Goal: Task Accomplishment & Management: Complete application form

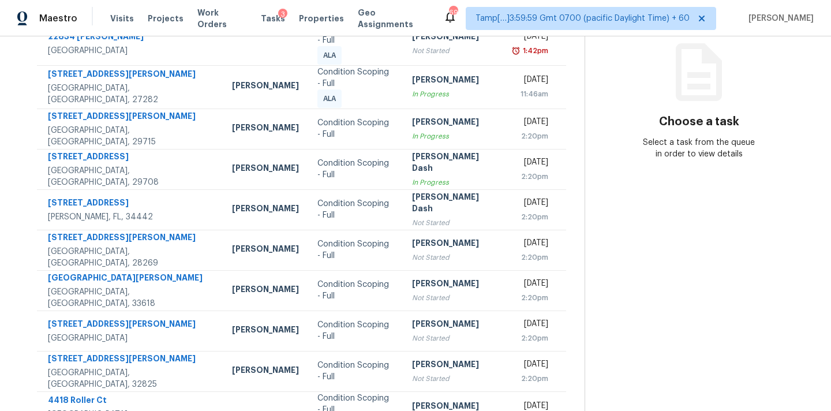
scroll to position [190, 0]
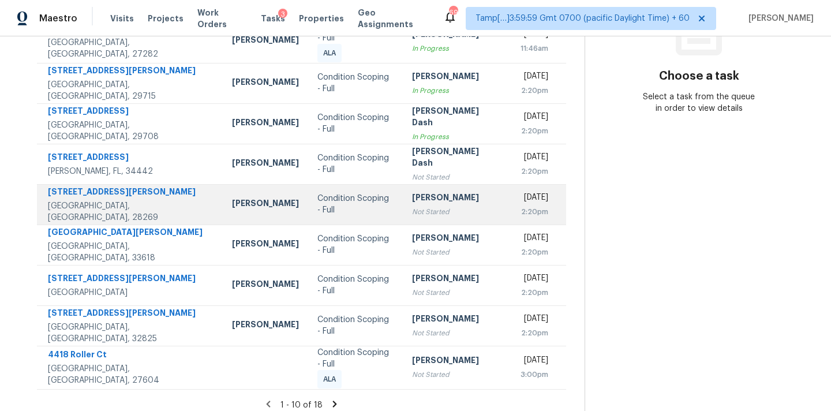
click at [403, 207] on td "[PERSON_NAME] Not Started" at bounding box center [454, 204] width 102 height 40
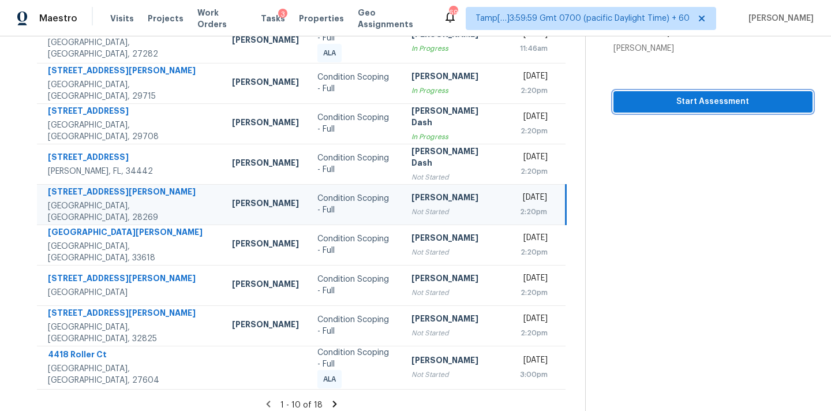
click at [686, 95] on span "Start Assessment" at bounding box center [712, 102] width 181 height 14
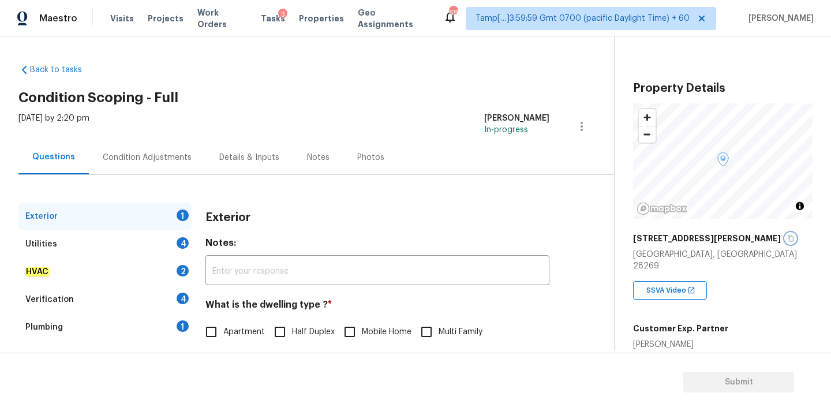
click at [787, 241] on icon "button" at bounding box center [790, 238] width 7 height 7
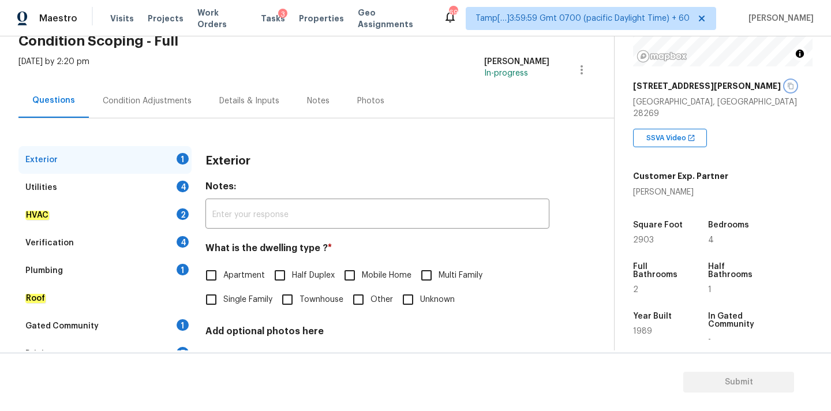
scroll to position [138, 0]
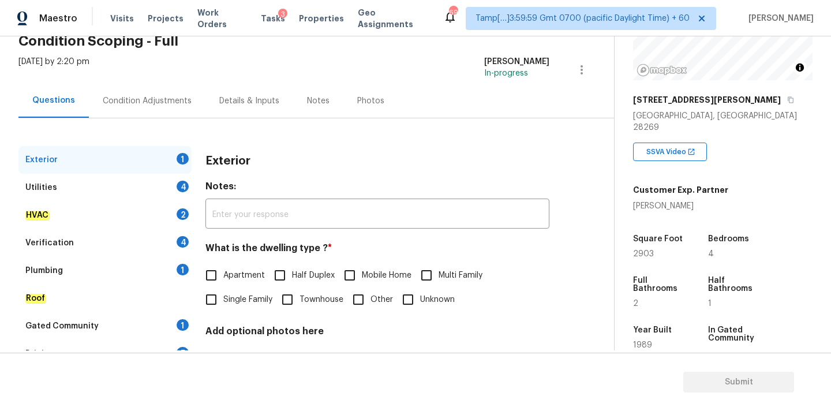
click at [229, 305] on span "Single Family" at bounding box center [247, 300] width 49 height 12
click at [223, 305] on input "Single Family" at bounding box center [211, 299] width 24 height 24
checkbox input "true"
click at [168, 105] on div "Condition Adjustments" at bounding box center [147, 101] width 89 height 12
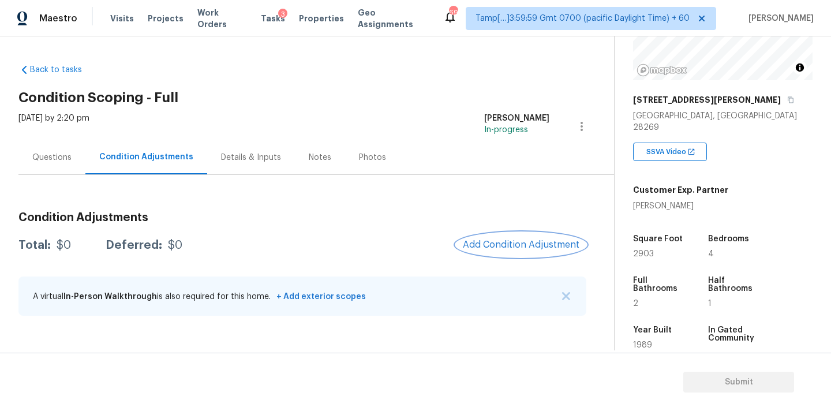
click at [504, 241] on span "Add Condition Adjustment" at bounding box center [521, 244] width 117 height 10
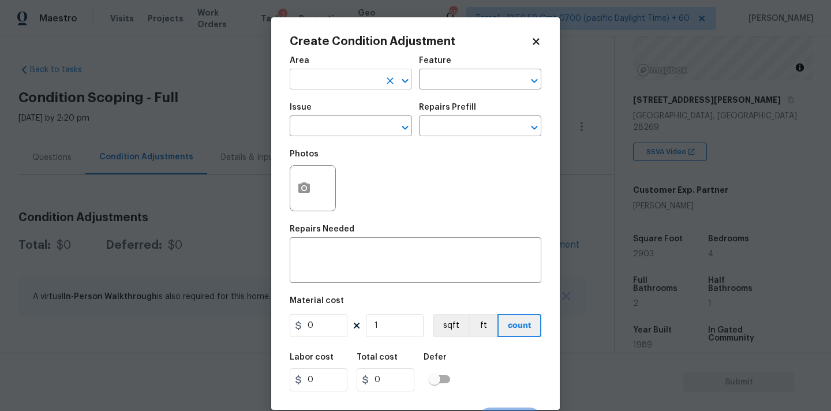
click at [327, 75] on input "text" at bounding box center [335, 81] width 90 height 18
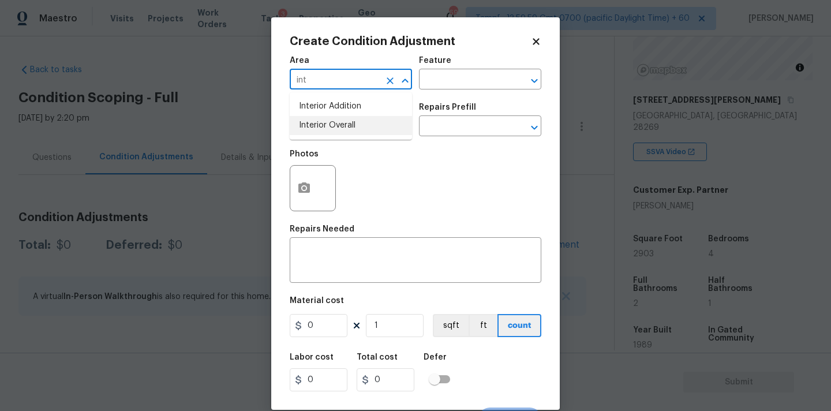
click at [334, 123] on li "Interior Overall" at bounding box center [351, 125] width 122 height 19
type input "Interior Overall"
click at [336, 130] on input "text" at bounding box center [335, 127] width 90 height 18
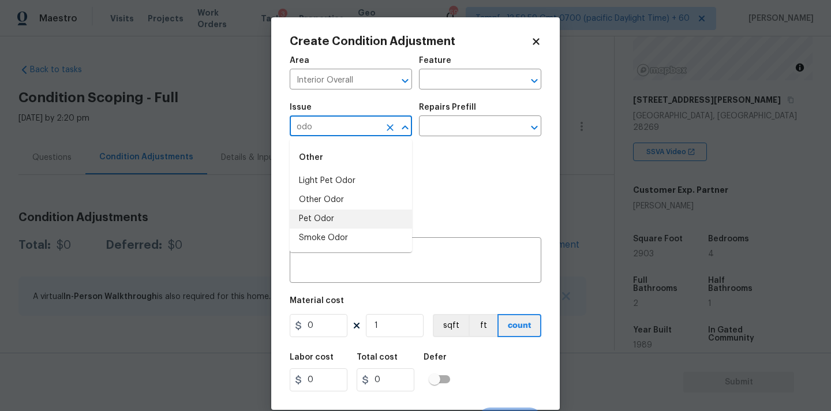
click at [328, 211] on li "Pet Odor" at bounding box center [351, 218] width 122 height 19
type input "Pet Odor"
click at [471, 131] on input "text" at bounding box center [464, 127] width 90 height 18
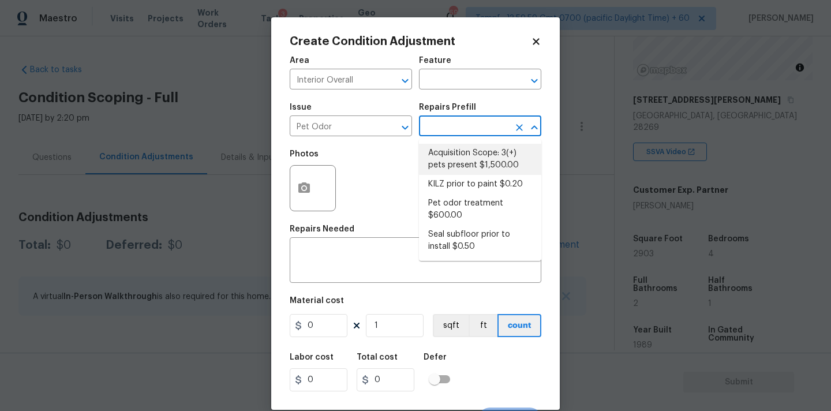
click at [467, 162] on li "Acquisition Scope: 3(+) pets present $1,500.00" at bounding box center [480, 159] width 122 height 31
type textarea "Acquisition Scope: 3(+) pets present"
type input "1500"
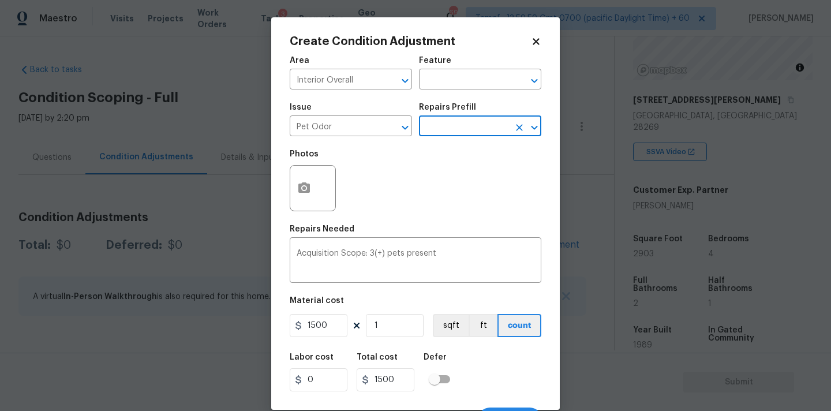
scroll to position [20, 0]
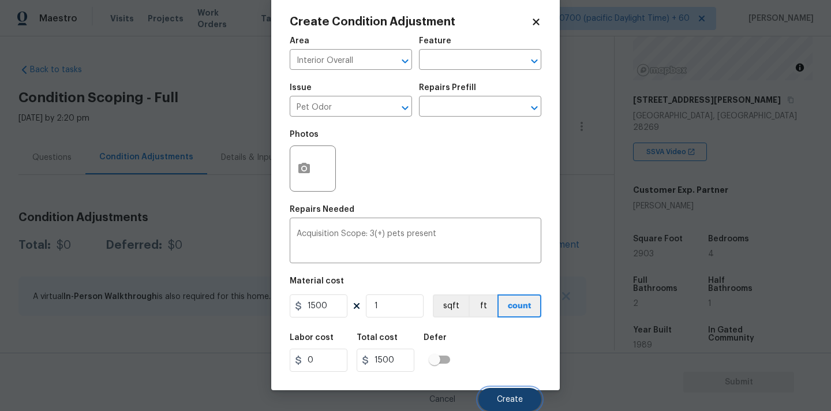
click at [504, 397] on span "Create" at bounding box center [510, 399] width 26 height 9
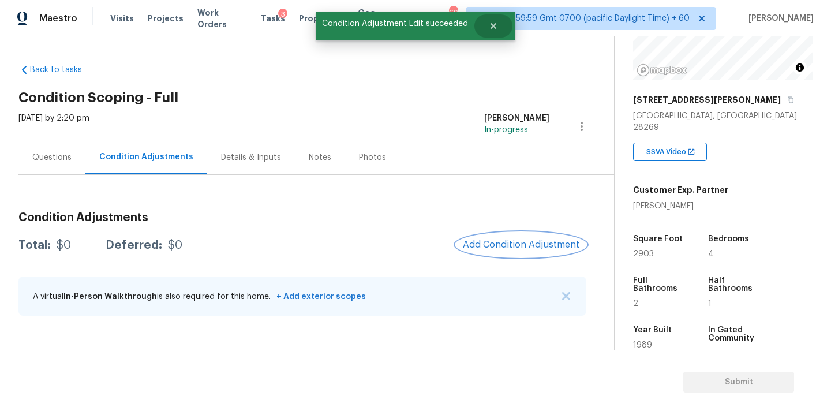
scroll to position [0, 0]
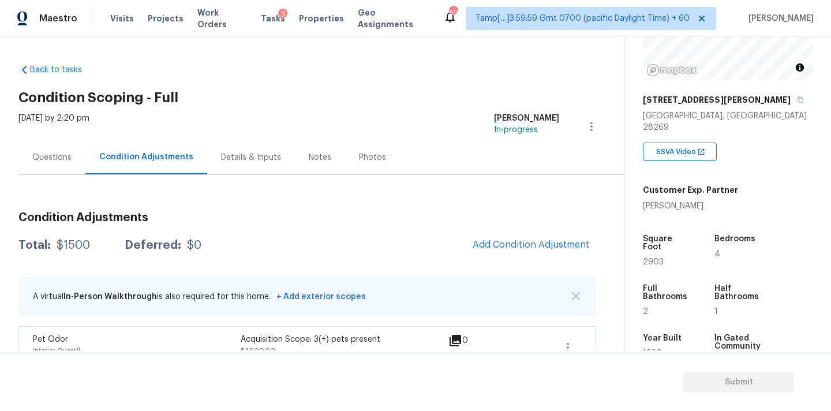
click at [55, 157] on div "Questions" at bounding box center [51, 158] width 39 height 12
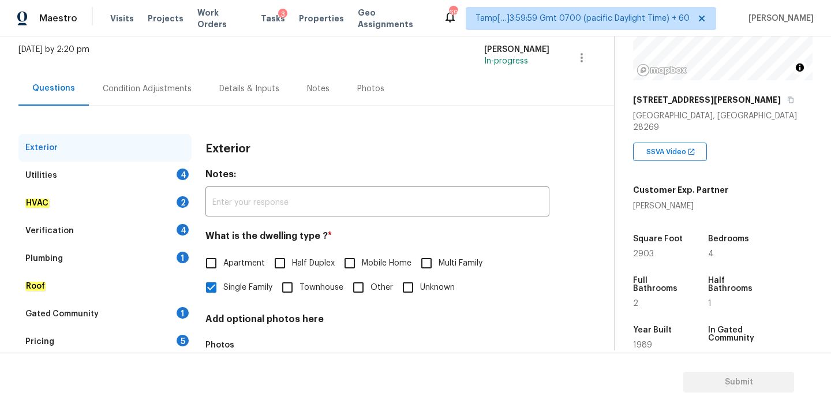
scroll to position [145, 0]
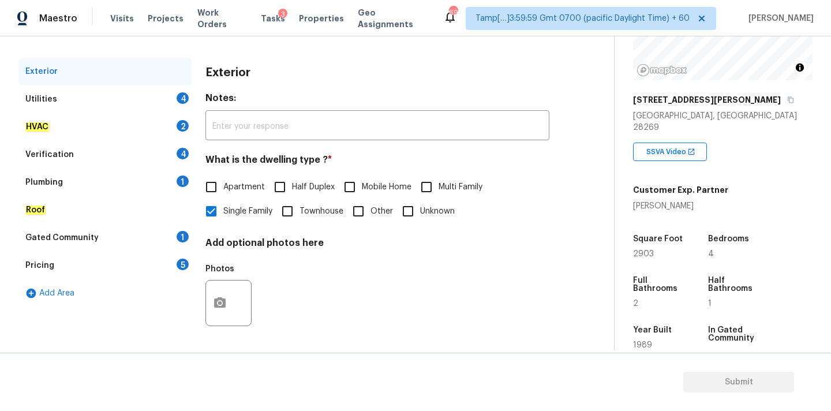
click at [89, 265] on div "Pricing 5" at bounding box center [104, 265] width 173 height 28
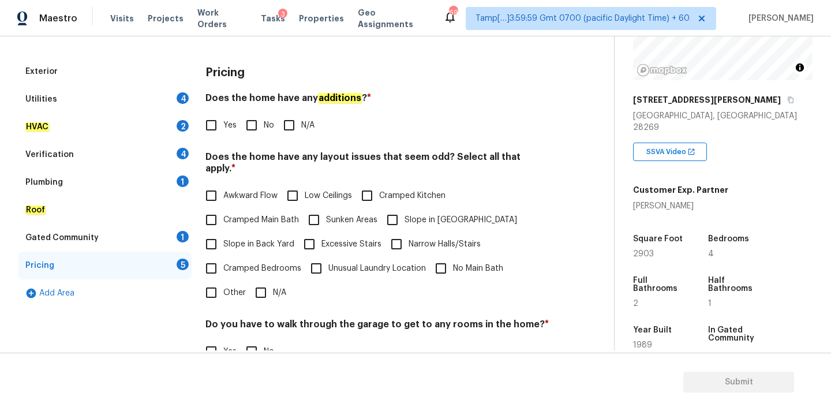
click at [418, 214] on span "Slope in [GEOGRAPHIC_DATA]" at bounding box center [460, 220] width 112 height 12
click at [404, 208] on input "Slope in [GEOGRAPHIC_DATA]" at bounding box center [392, 220] width 24 height 24
checkbox input "true"
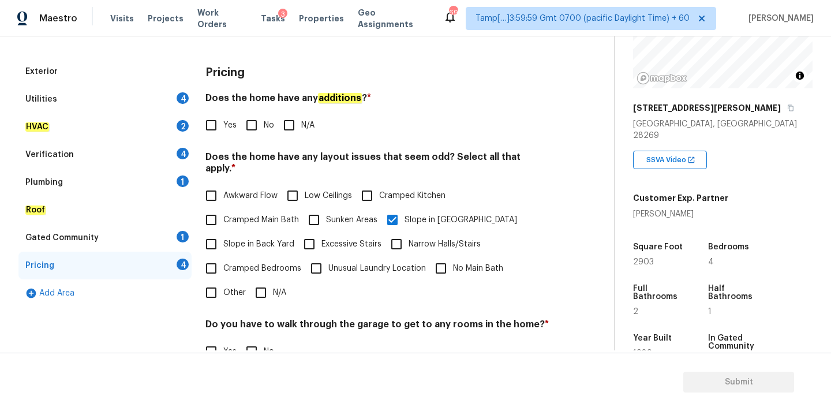
scroll to position [48, 0]
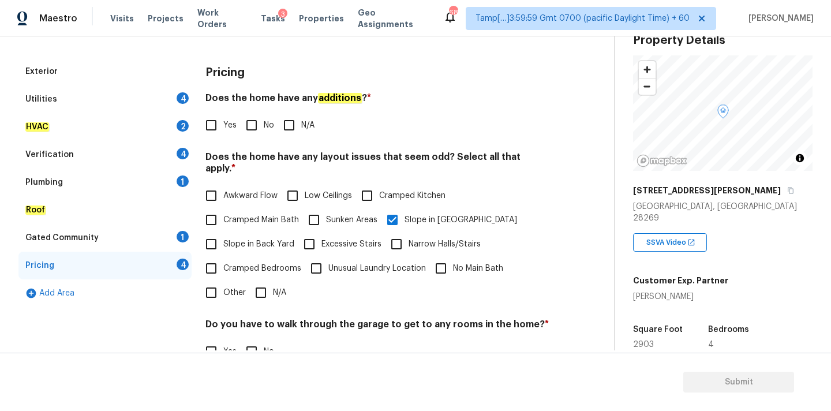
click at [119, 103] on div "Utilities 4" at bounding box center [104, 99] width 173 height 28
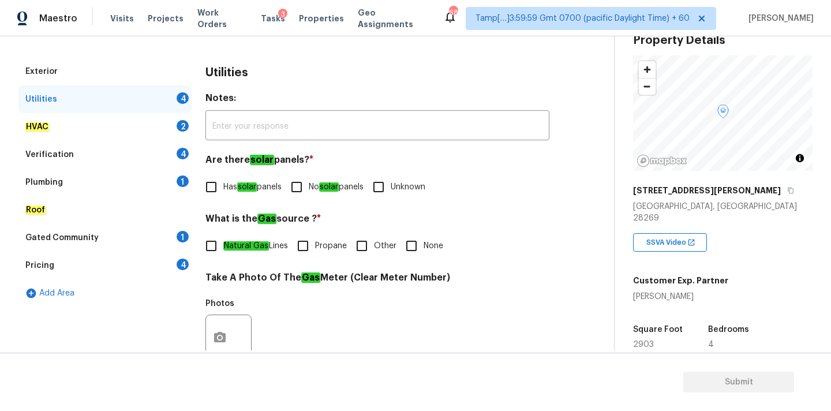
scroll to position [273, 0]
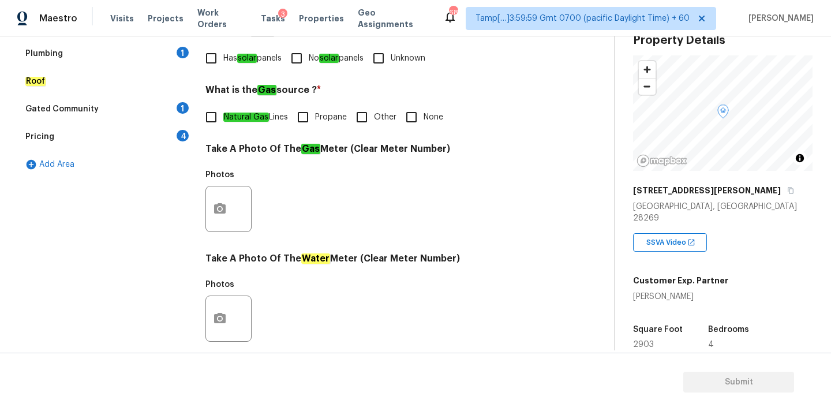
click at [327, 60] on em "solar" at bounding box center [329, 58] width 20 height 9
click at [309, 60] on input "No solar panels" at bounding box center [296, 58] width 24 height 24
checkbox input "true"
click at [246, 115] on em "Natural Gas" at bounding box center [246, 116] width 46 height 9
click at [223, 115] on input "Natural Gas Lines" at bounding box center [211, 117] width 24 height 24
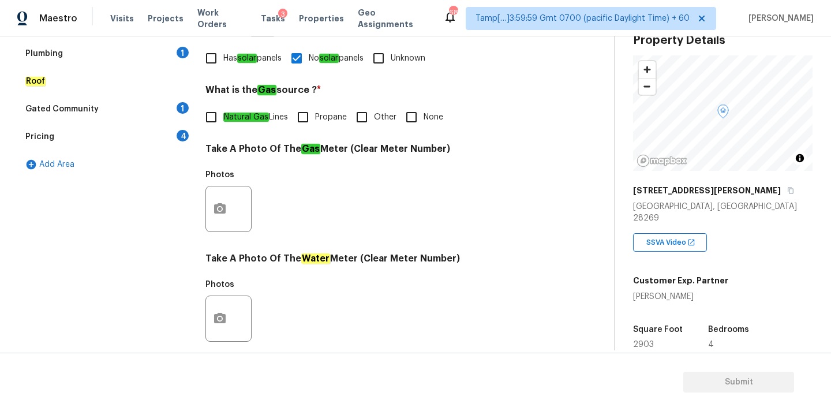
checkbox input "true"
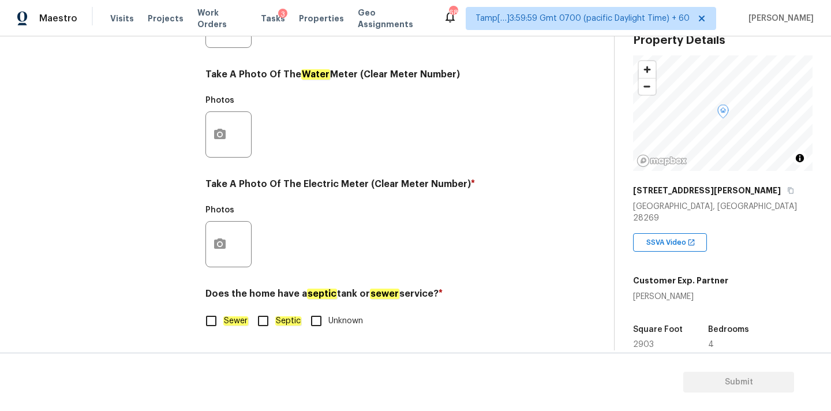
click at [238, 319] on em "Sewer" at bounding box center [235, 320] width 25 height 9
click at [223, 319] on input "Sewer" at bounding box center [211, 321] width 24 height 24
checkbox input "true"
click at [227, 243] on button "button" at bounding box center [220, 243] width 28 height 45
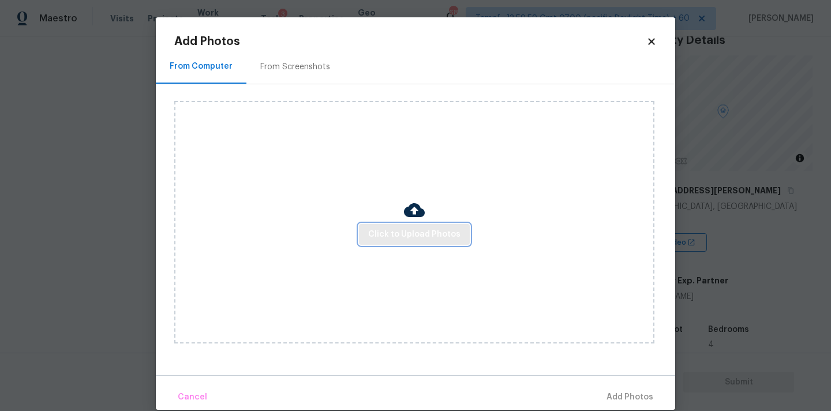
click at [402, 237] on span "Click to Upload Photos" at bounding box center [414, 234] width 92 height 14
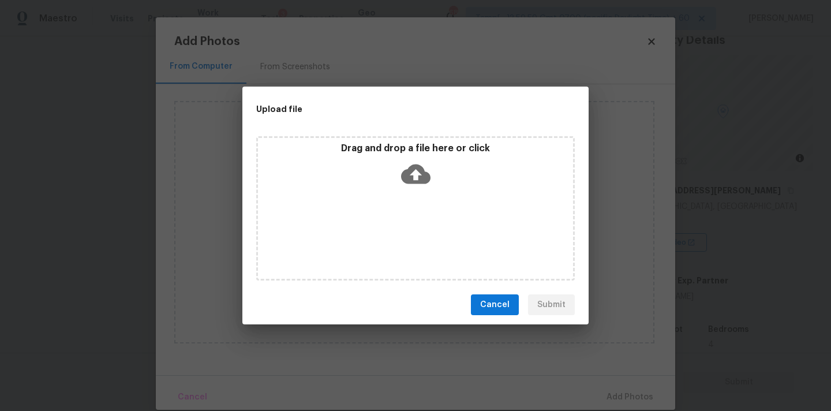
click at [407, 154] on div "Drag and drop a file here or click" at bounding box center [415, 167] width 315 height 50
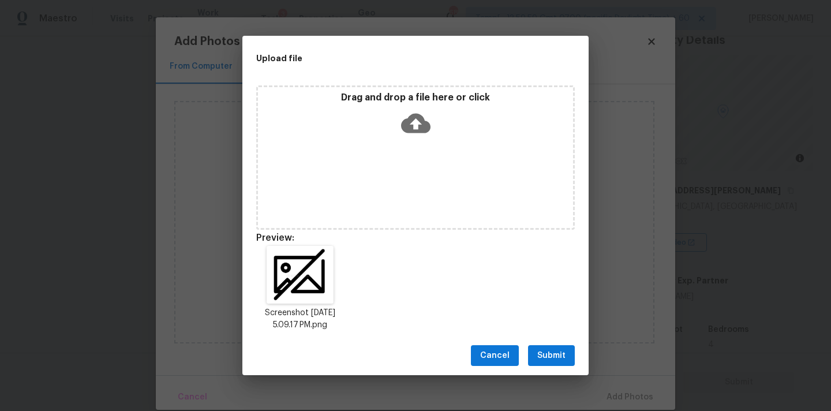
click at [561, 360] on span "Submit" at bounding box center [551, 355] width 28 height 14
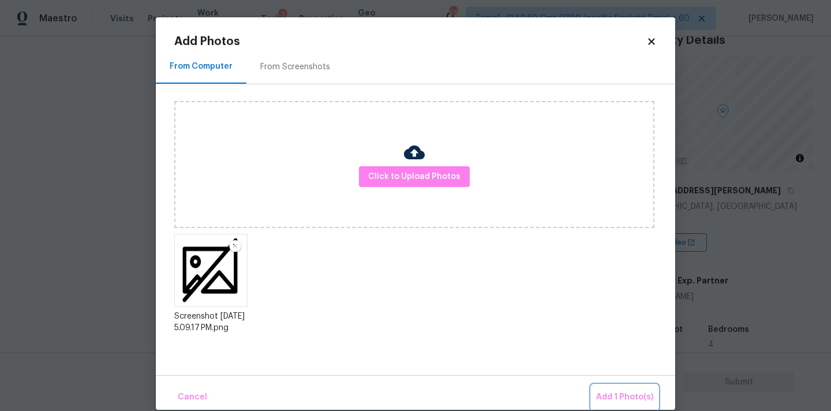
click at [624, 392] on span "Add 1 Photo(s)" at bounding box center [624, 397] width 57 height 14
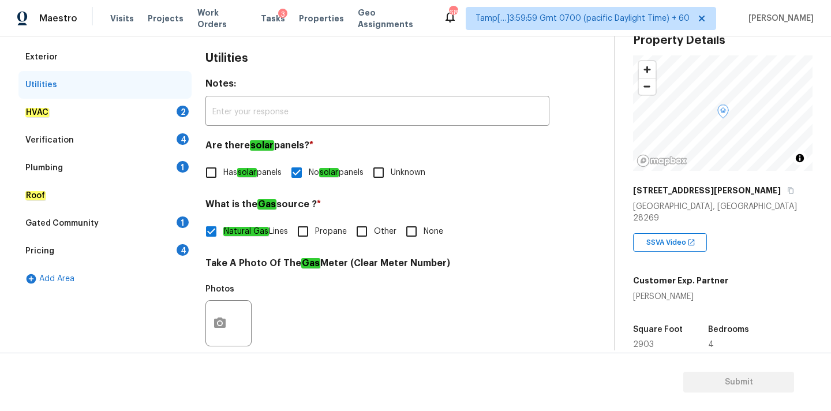
scroll to position [114, 0]
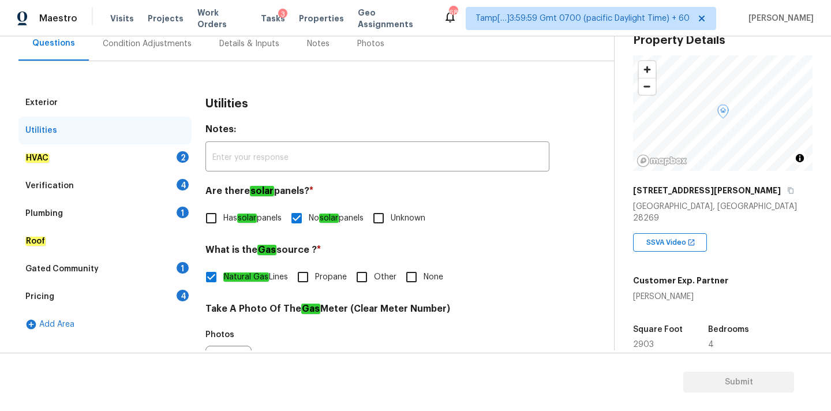
click at [140, 162] on div "HVAC 2" at bounding box center [104, 158] width 173 height 28
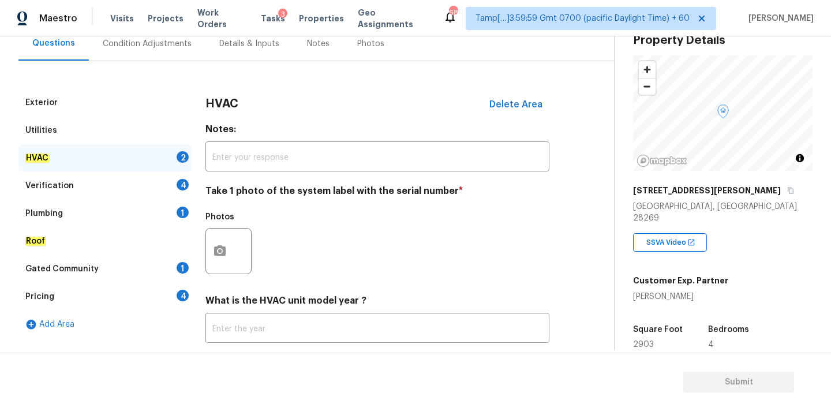
scroll to position [183, 0]
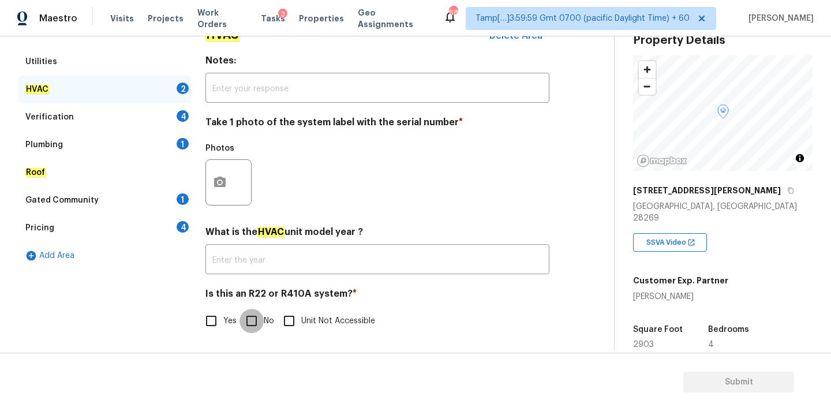
click at [250, 328] on input "No" at bounding box center [251, 321] width 24 height 24
checkbox input "true"
click at [226, 183] on icon "button" at bounding box center [220, 182] width 14 height 14
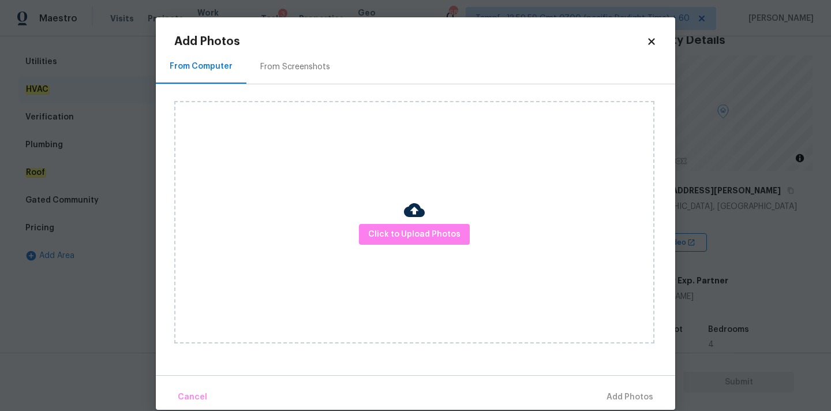
click at [428, 246] on div "Click to Upload Photos" at bounding box center [414, 222] width 480 height 242
click at [415, 236] on span "Click to Upload Photos" at bounding box center [414, 234] width 92 height 14
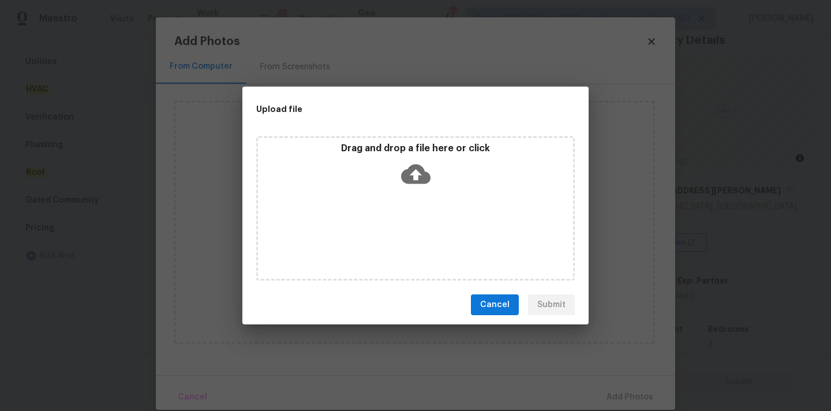
click at [415, 141] on div "Drag and drop a file here or click" at bounding box center [415, 208] width 318 height 144
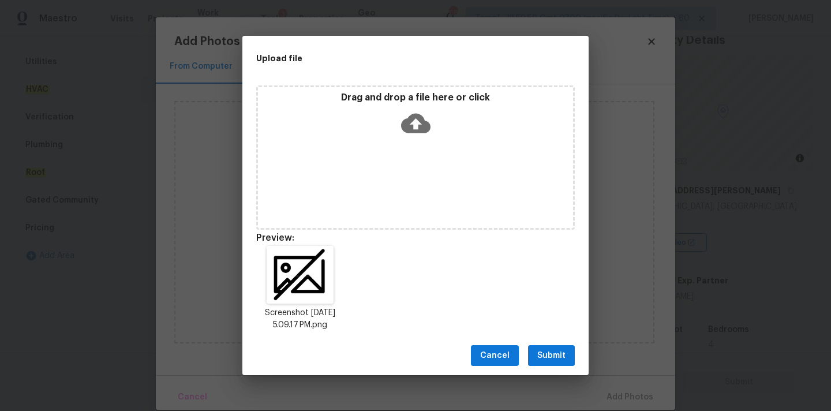
click at [551, 355] on span "Submit" at bounding box center [551, 355] width 28 height 14
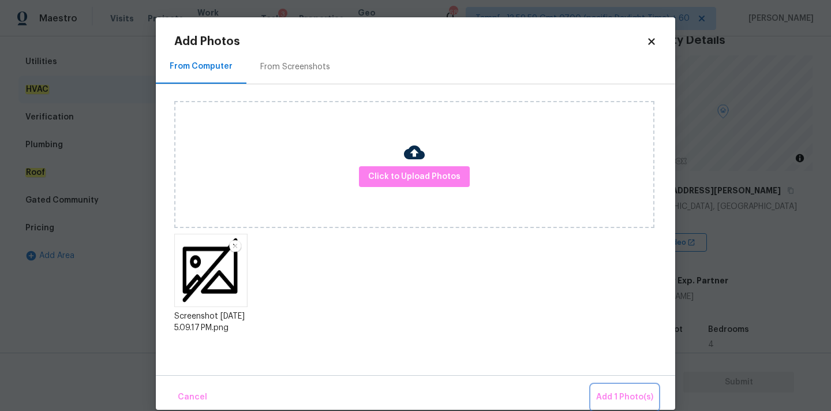
click at [633, 400] on span "Add 1 Photo(s)" at bounding box center [624, 397] width 57 height 14
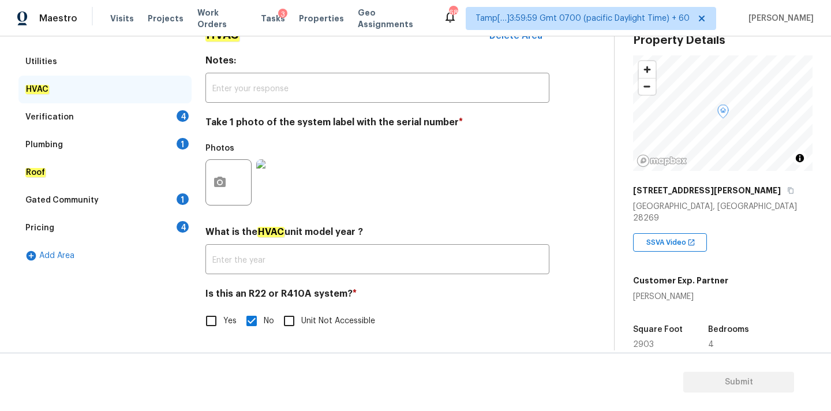
click at [146, 111] on div "Verification 4" at bounding box center [104, 117] width 173 height 28
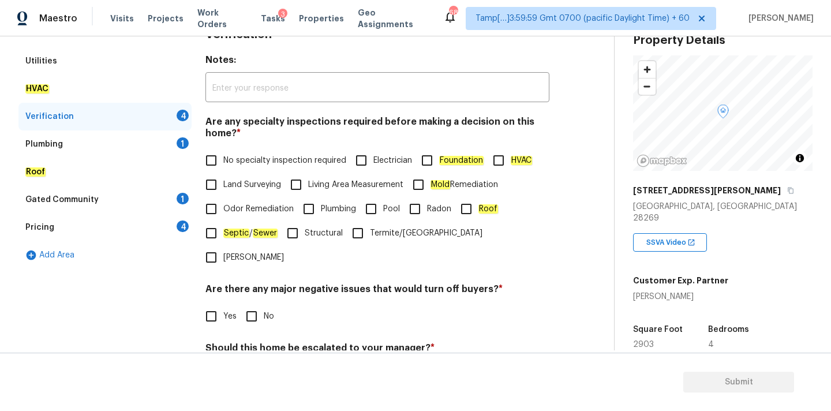
click at [257, 155] on span "No specialty inspection required" at bounding box center [284, 161] width 123 height 12
click at [223, 155] on input "No specialty inspection required" at bounding box center [211, 160] width 24 height 24
checkbox input "true"
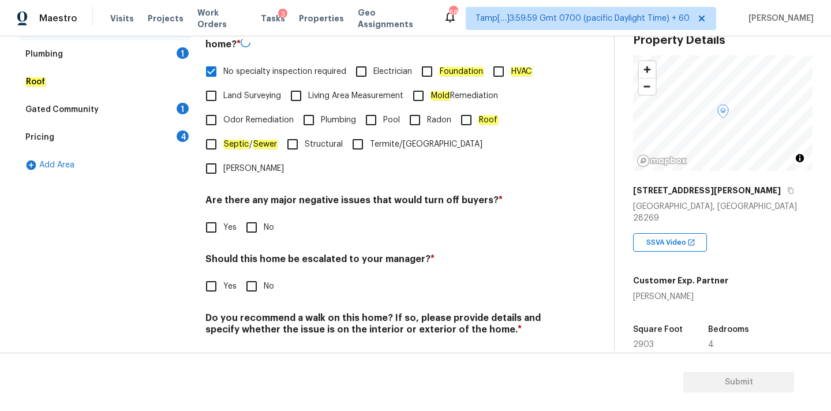
scroll to position [283, 0]
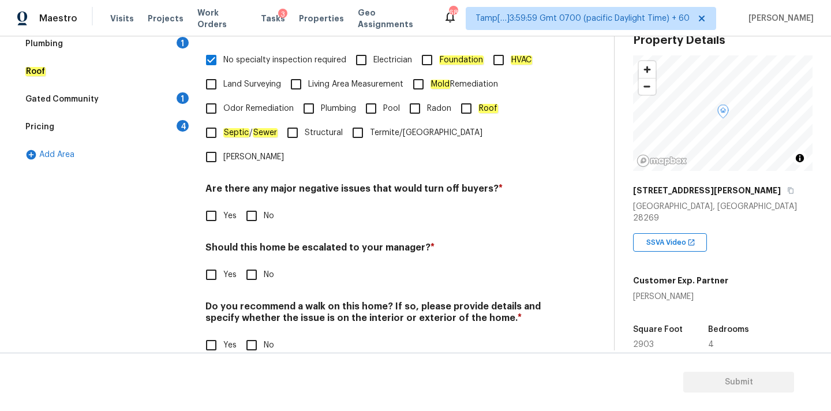
click at [261, 204] on input "No" at bounding box center [251, 216] width 24 height 24
checkbox input "true"
click at [254, 302] on h4 "Do you recommend a walk on this home? If so, please provide details and specify…" at bounding box center [377, 316] width 344 height 28
click at [254, 262] on div "Verification Notes: ​ Are any specialty inspections required before making a de…" at bounding box center [377, 145] width 344 height 452
click at [254, 333] on input "No" at bounding box center [251, 345] width 24 height 24
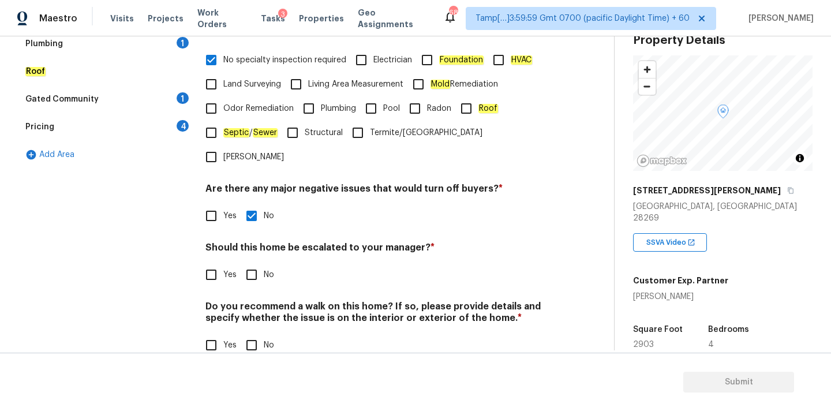
checkbox input "true"
click at [254, 262] on input "No" at bounding box center [251, 274] width 24 height 24
checkbox input "true"
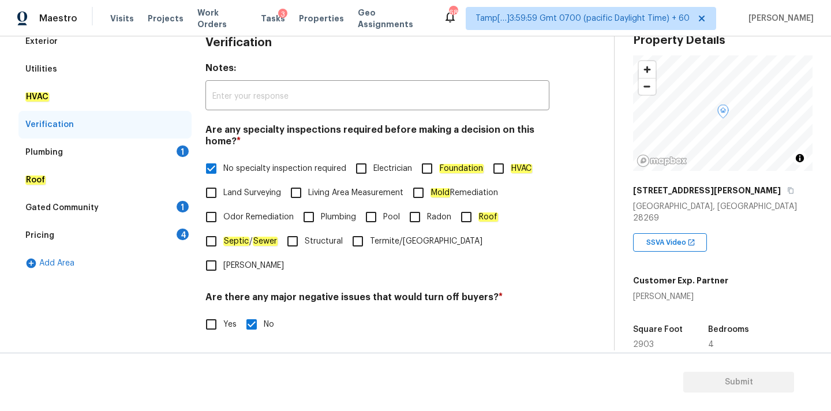
click at [103, 141] on div "Plumbing 1" at bounding box center [104, 152] width 173 height 28
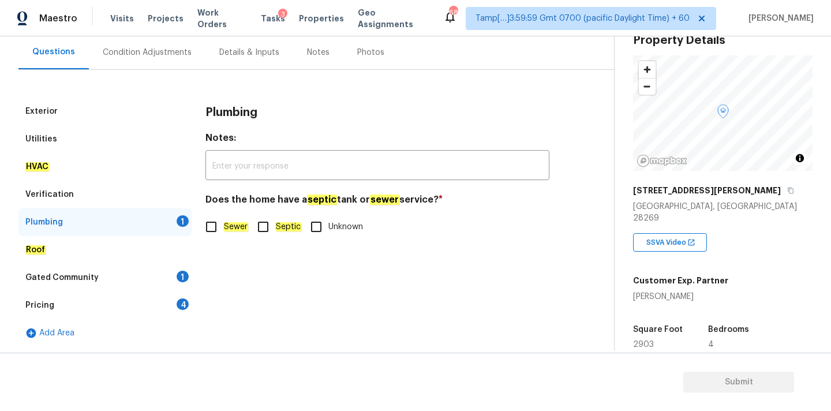
click at [236, 221] on span "Sewer" at bounding box center [235, 227] width 25 height 12
click at [223, 221] on input "Sewer" at bounding box center [211, 227] width 24 height 24
checkbox input "true"
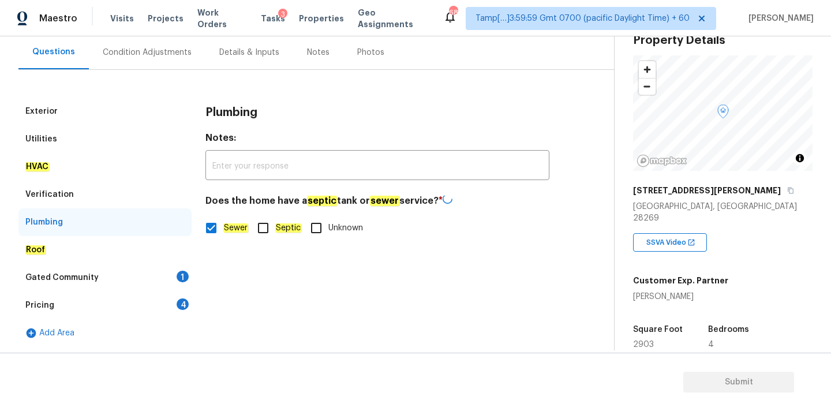
click at [152, 275] on div "Gated Community 1" at bounding box center [104, 278] width 173 height 28
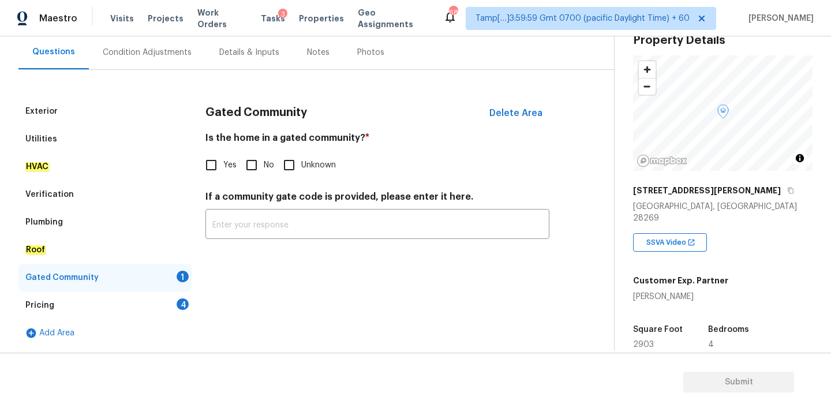
click at [250, 169] on input "No" at bounding box center [251, 165] width 24 height 24
checkbox input "true"
click at [164, 323] on div "Add Area" at bounding box center [104, 333] width 173 height 28
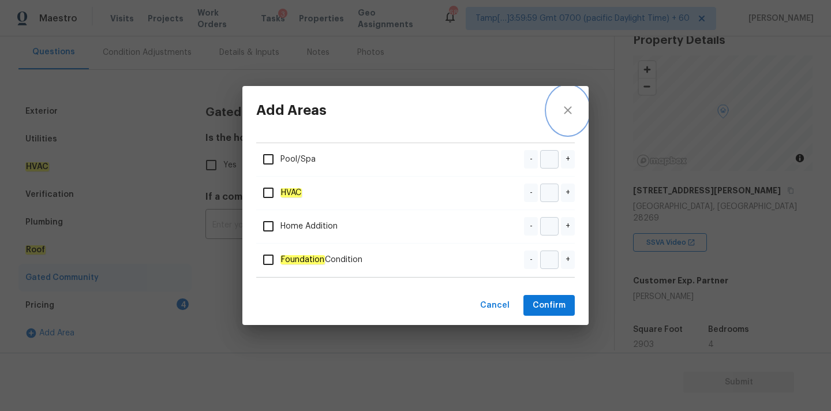
click at [564, 110] on icon "close" at bounding box center [568, 110] width 14 height 14
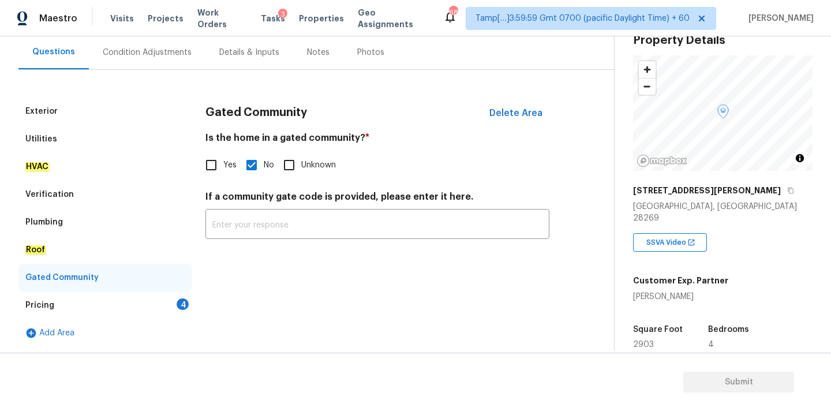
click at [170, 301] on div "Pricing 4" at bounding box center [104, 305] width 173 height 28
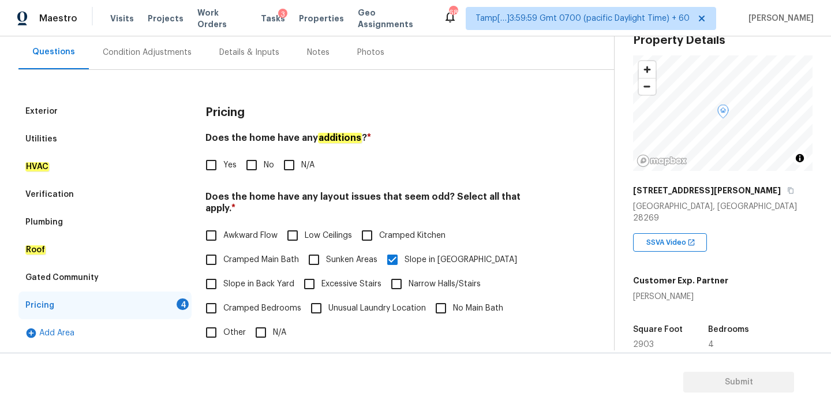
click at [255, 151] on div "Does the home have any additions ? * Yes No N/A" at bounding box center [377, 154] width 344 height 45
click at [255, 157] on input "No" at bounding box center [251, 165] width 24 height 24
checkbox input "true"
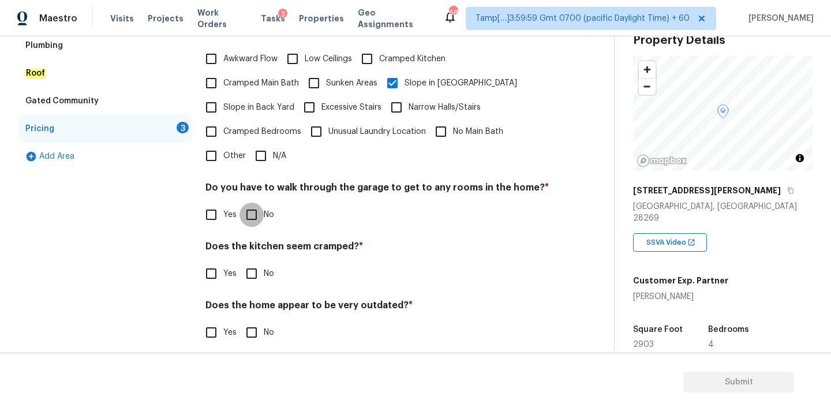
click at [255, 202] on input "No" at bounding box center [251, 214] width 24 height 24
checkbox input "true"
click at [248, 267] on input "No" at bounding box center [251, 273] width 24 height 24
checkbox input "true"
click at [248, 327] on input "No" at bounding box center [251, 333] width 24 height 24
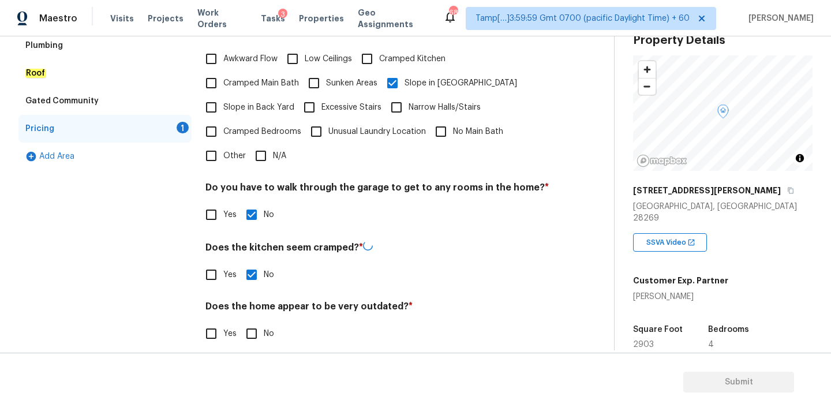
checkbox input "true"
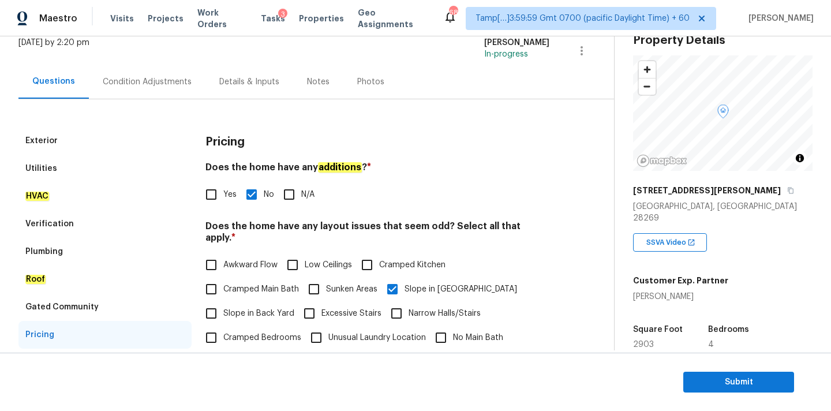
click at [156, 65] on div "Condition Adjustments" at bounding box center [147, 82] width 117 height 34
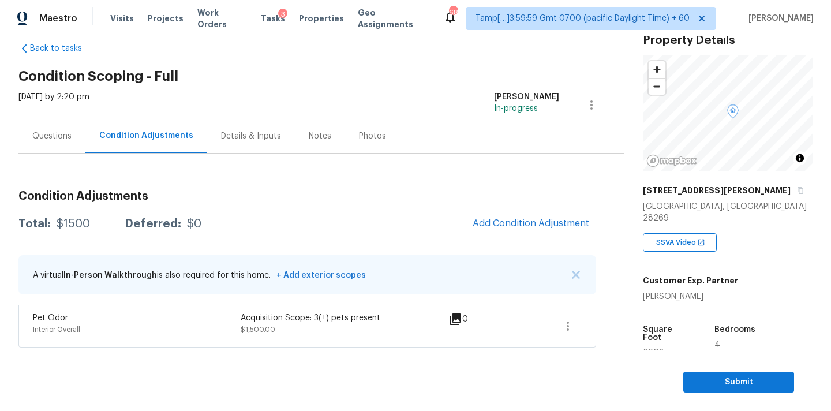
scroll to position [22, 0]
click at [558, 227] on span "Add Condition Adjustment" at bounding box center [530, 222] width 117 height 10
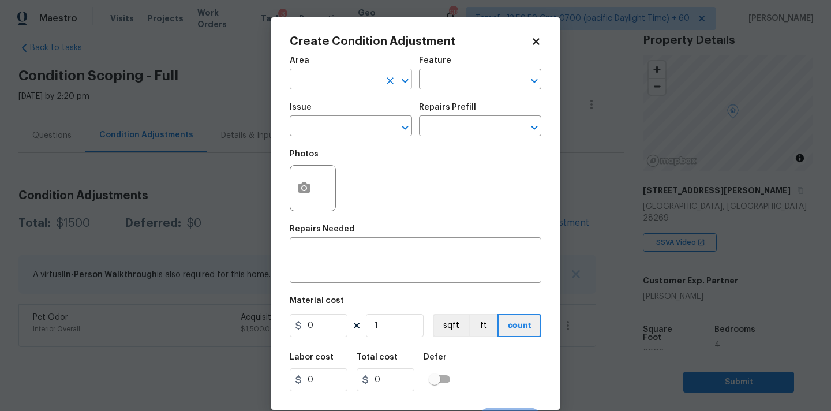
click at [345, 77] on input "text" at bounding box center [335, 81] width 90 height 18
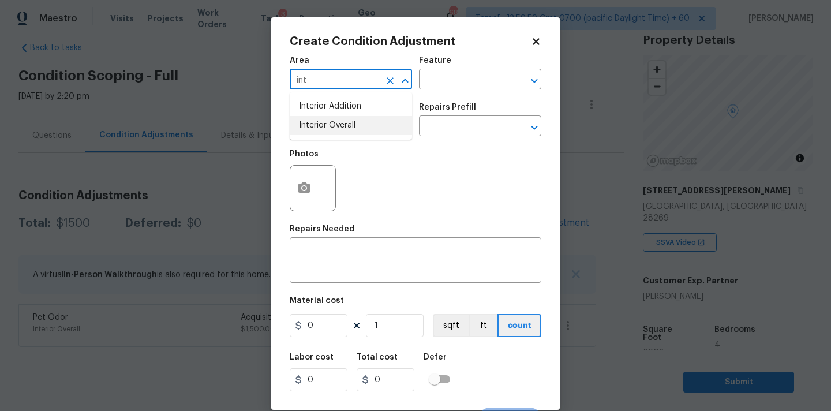
click at [344, 126] on li "Interior Overall" at bounding box center [351, 125] width 122 height 19
type input "Interior Overall"
click at [344, 129] on input "text" at bounding box center [335, 127] width 90 height 18
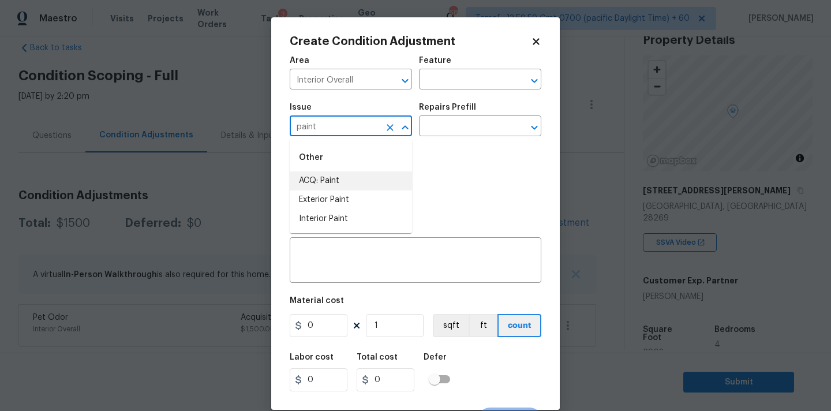
click at [345, 177] on li "ACQ: Paint" at bounding box center [351, 180] width 122 height 19
type input "ACQ: Paint"
click at [468, 125] on input "text" at bounding box center [464, 127] width 90 height 18
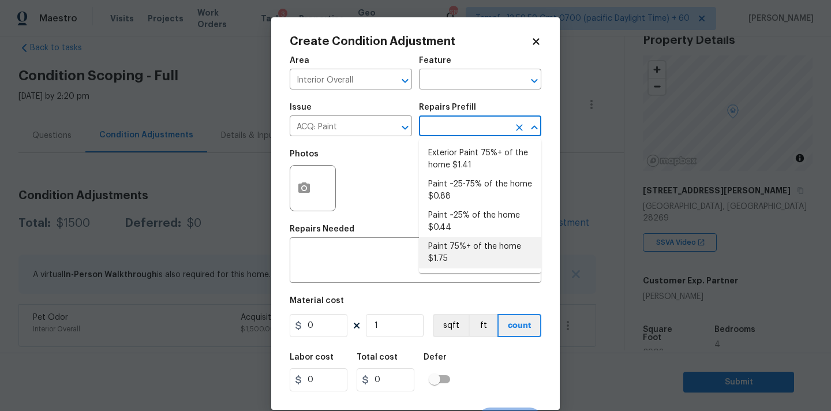
click at [468, 257] on li "Paint 75%+ of the home $1.75" at bounding box center [480, 252] width 122 height 31
type input "Acquisition"
type textarea "Acquisition Scope: 75%+ of the home will likely require interior paint"
type input "1.75"
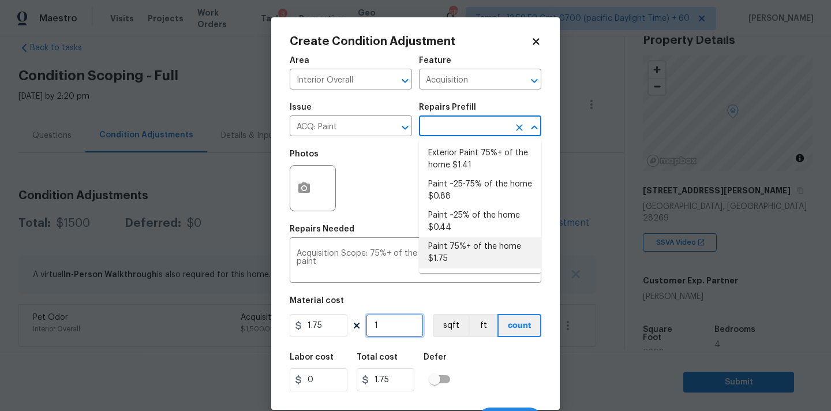
click at [384, 317] on input "1" at bounding box center [395, 325] width 58 height 23
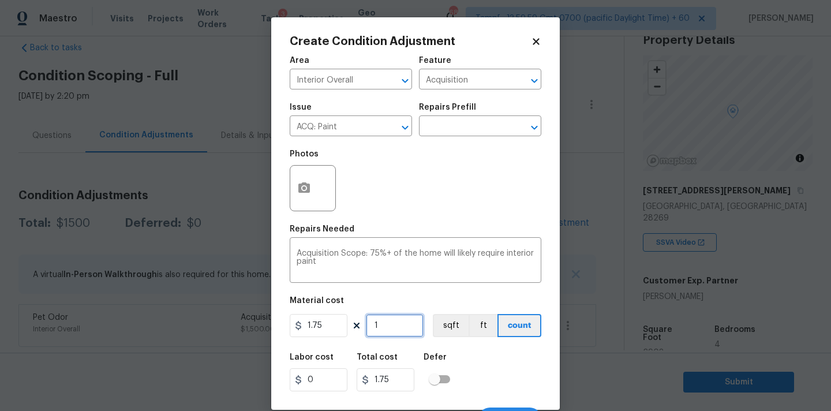
click at [384, 317] on input "1" at bounding box center [395, 325] width 58 height 23
type input "3"
type input "5.25"
type input "32"
type input "56"
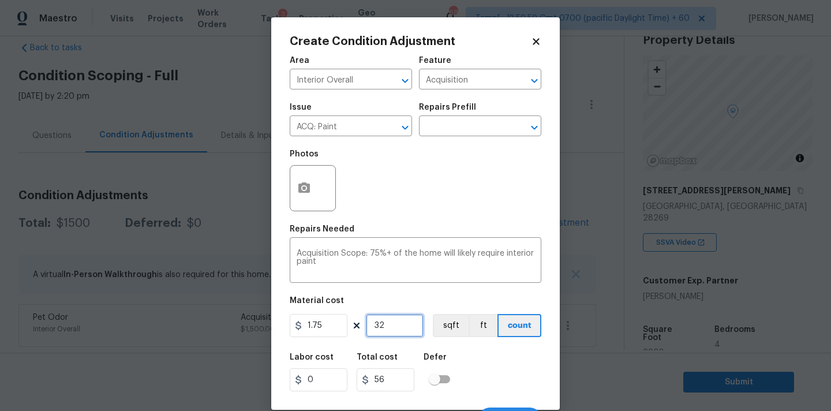
type input "325"
type input "568.75"
type input "3253"
type input "5692.75"
type input "3253"
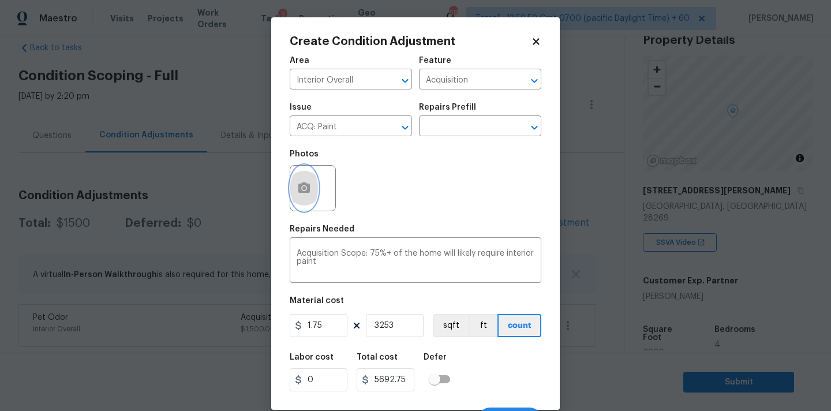
click at [299, 187] on icon "button" at bounding box center [304, 187] width 12 height 10
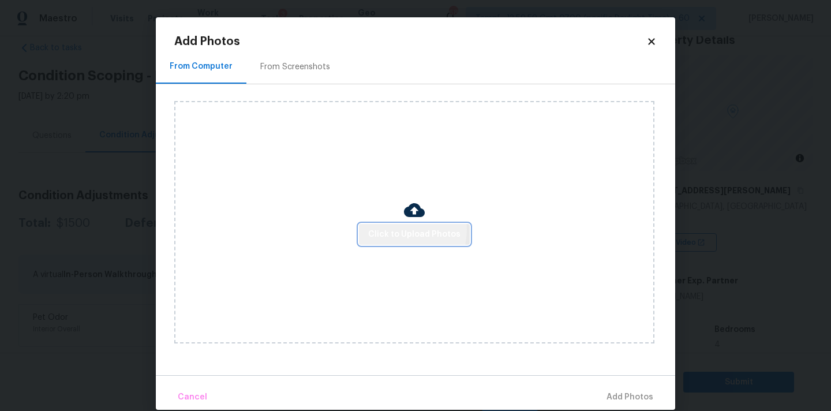
click at [394, 229] on span "Click to Upload Photos" at bounding box center [414, 234] width 92 height 14
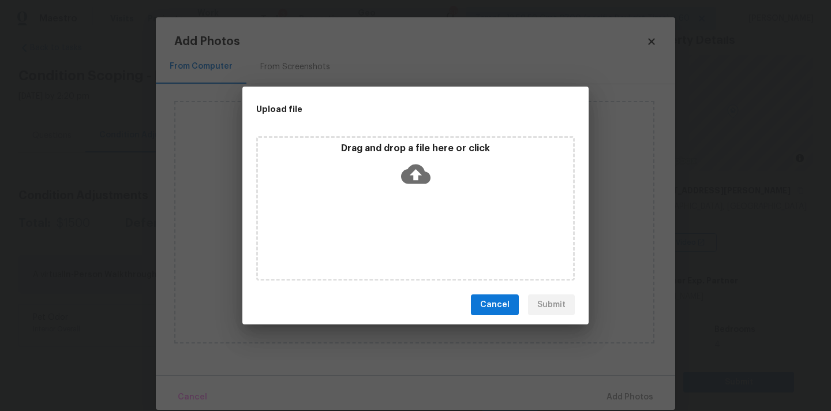
click at [418, 167] on icon at bounding box center [415, 174] width 29 height 20
